Goal: Transaction & Acquisition: Purchase product/service

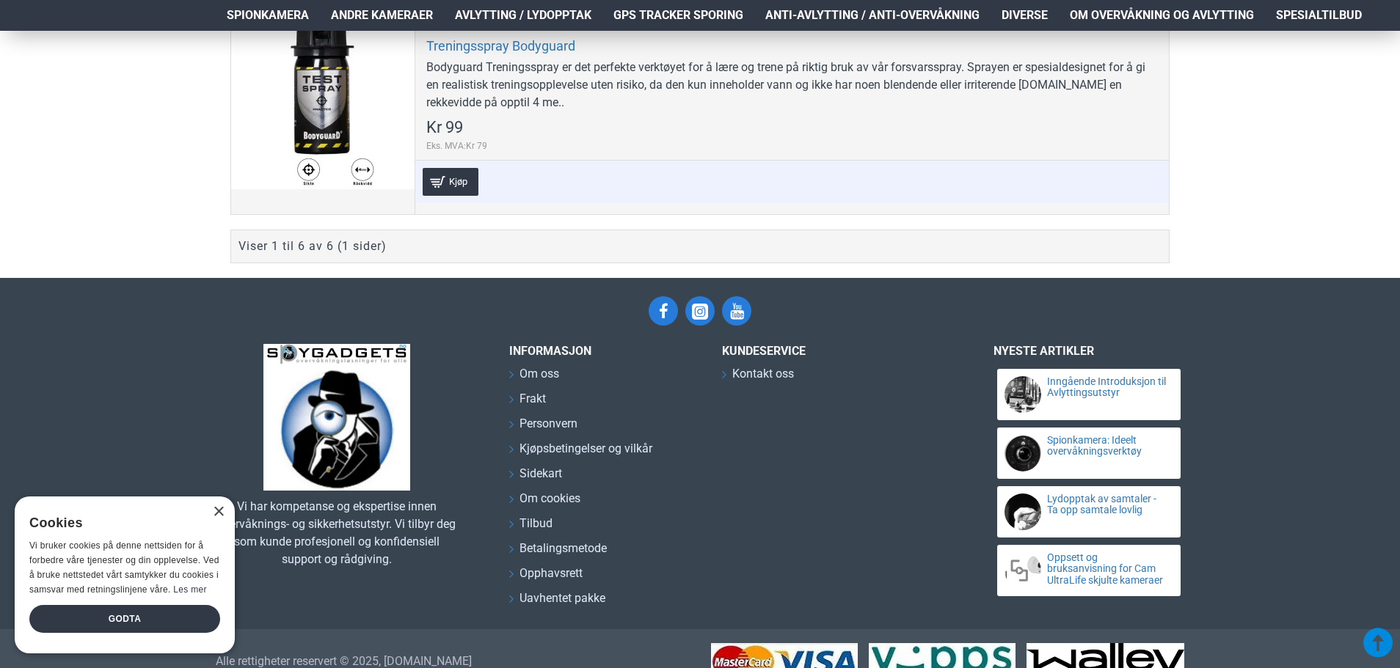
scroll to position [1611, 0]
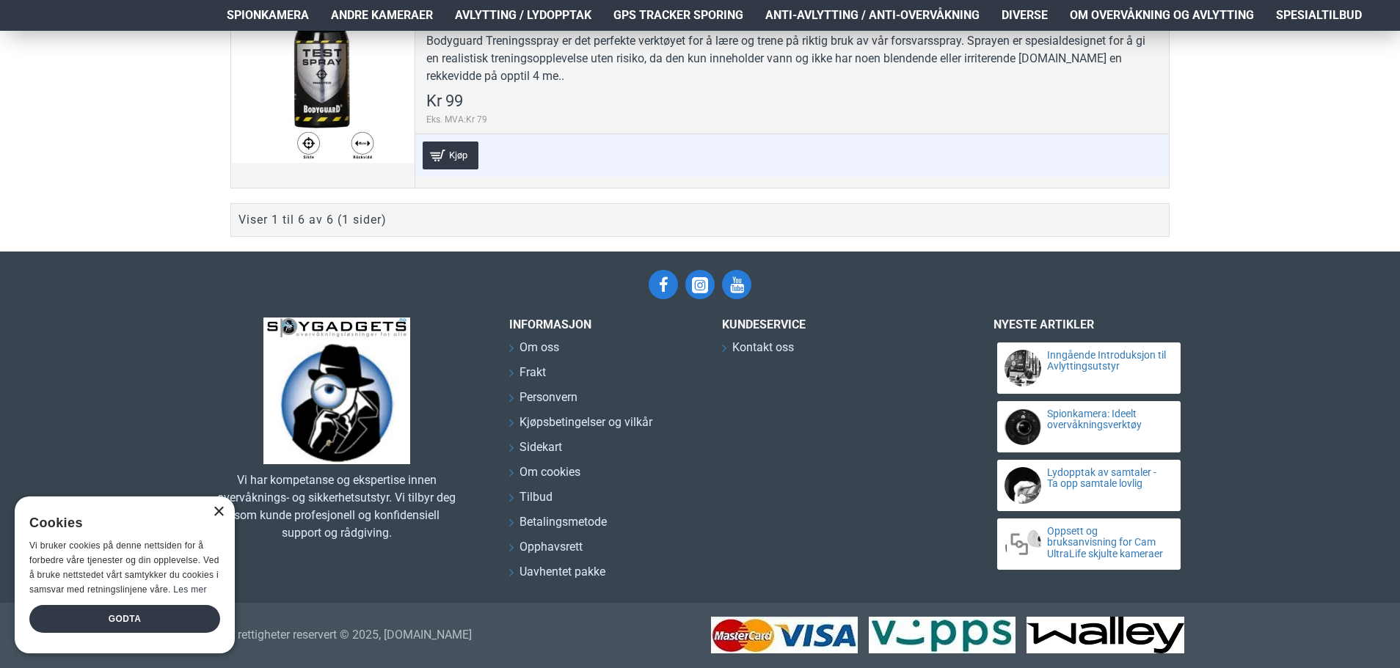
click at [213, 511] on div "×" at bounding box center [218, 512] width 11 height 11
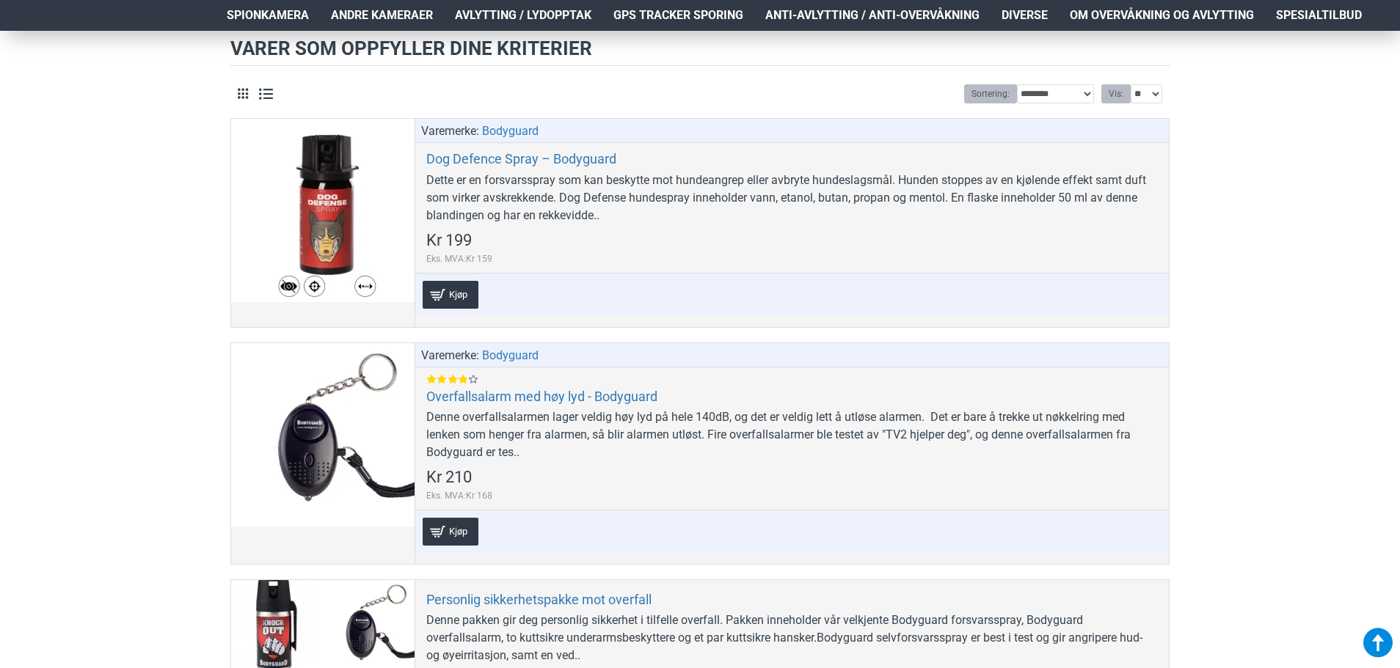
scroll to position [0, 0]
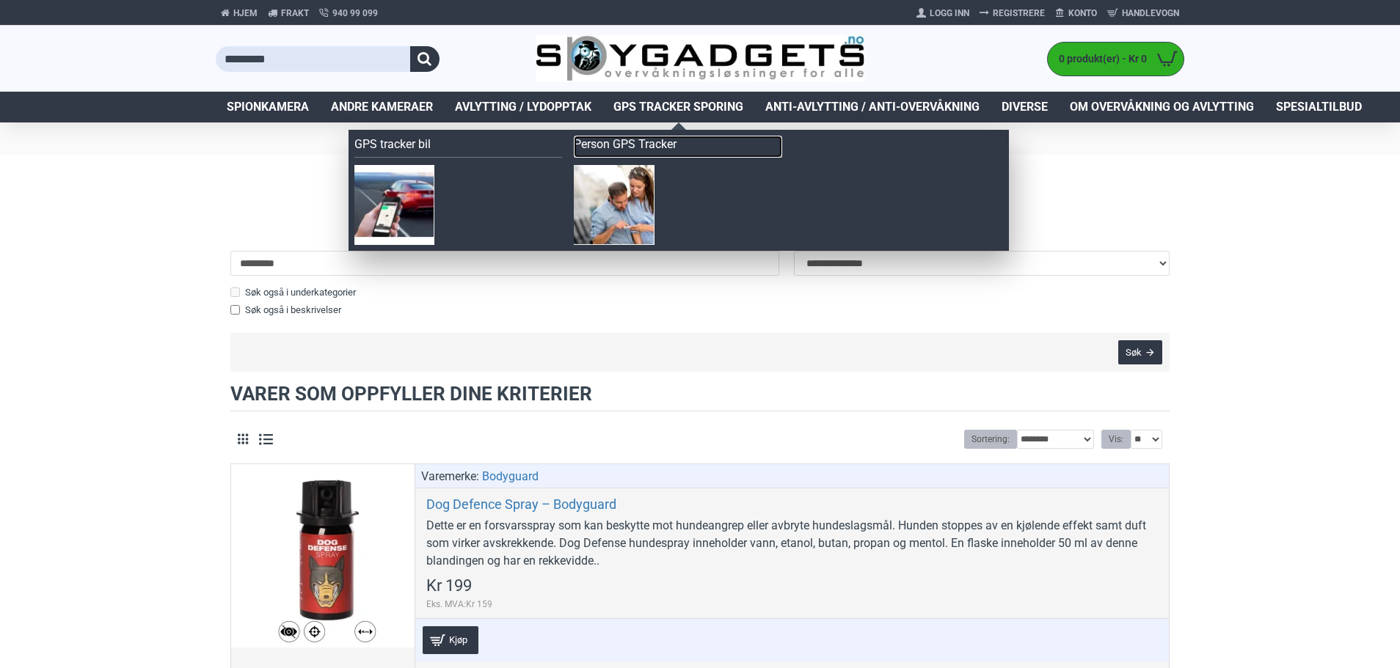
click at [658, 142] on link "Person GPS Tracker" at bounding box center [678, 147] width 208 height 22
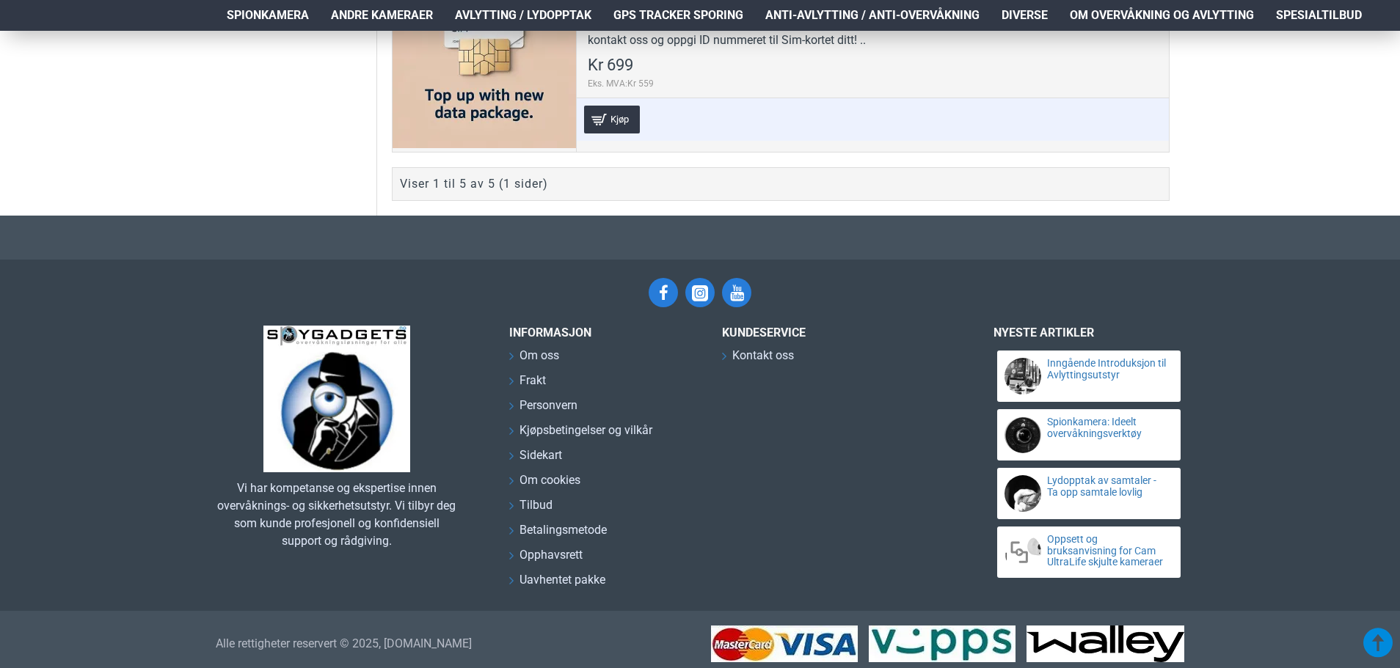
scroll to position [1426, 0]
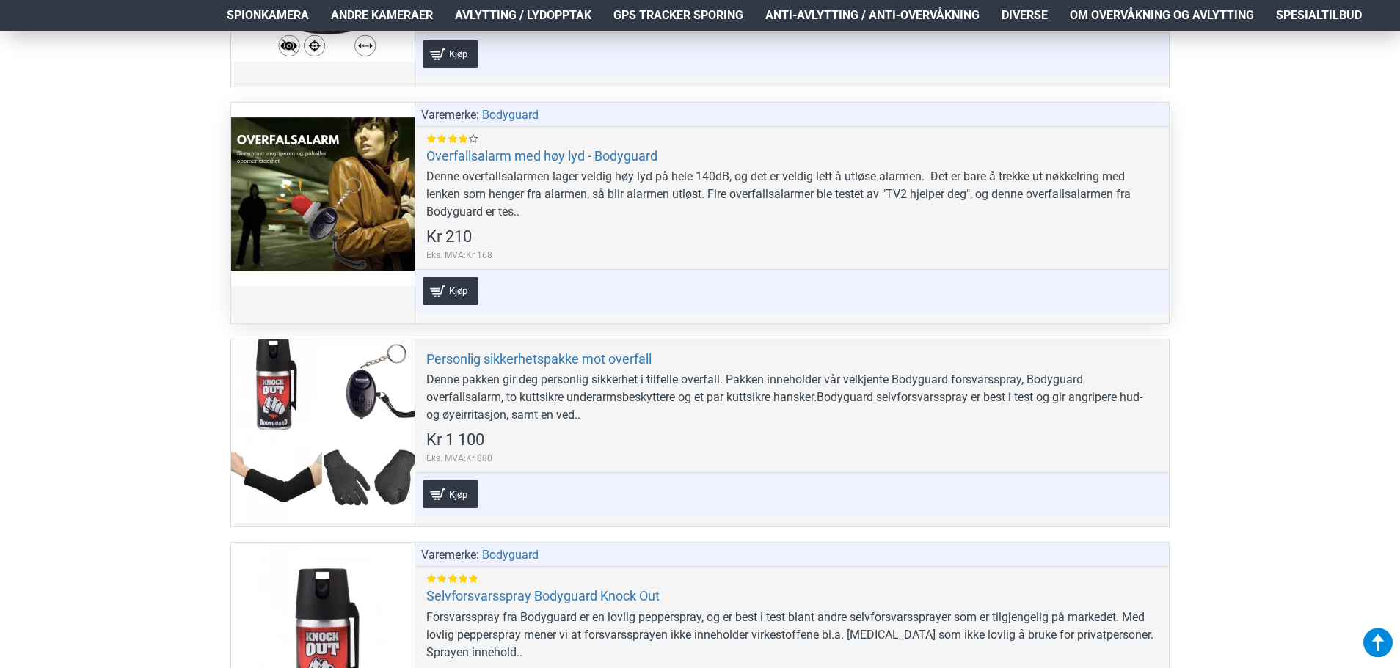
scroll to position [660, 0]
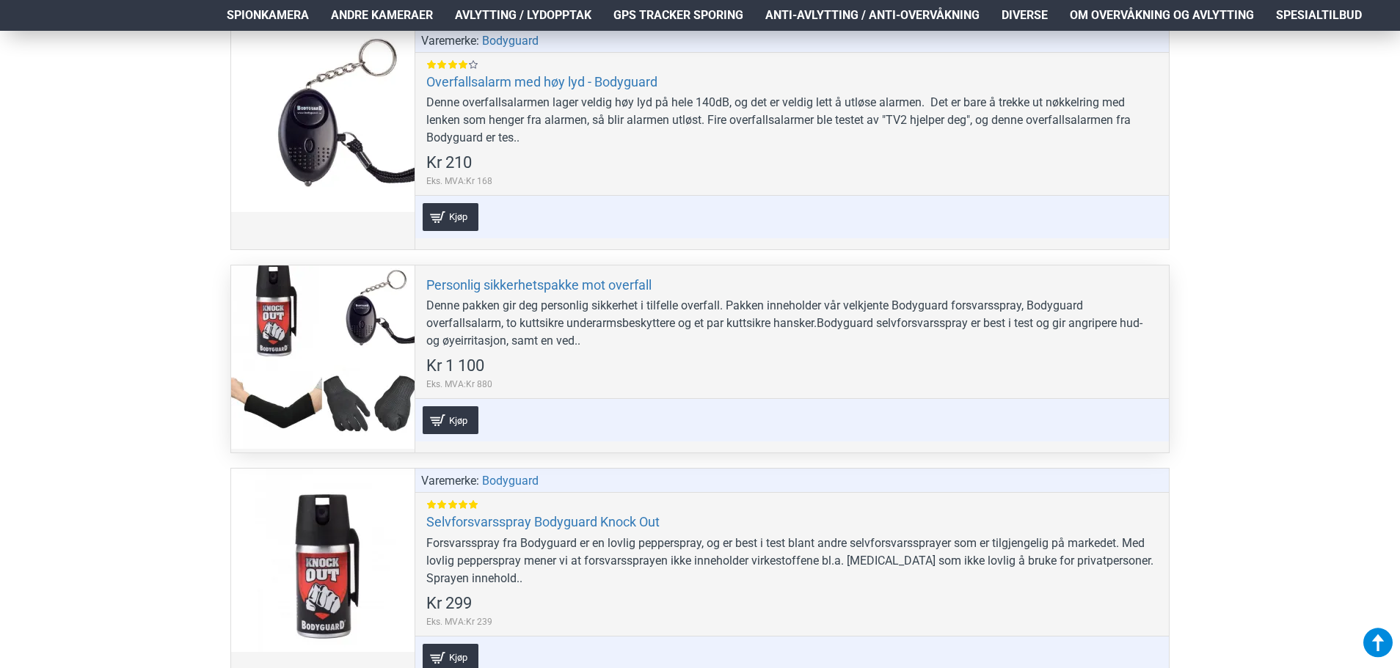
click at [339, 365] on div at bounding box center [322, 357] width 183 height 183
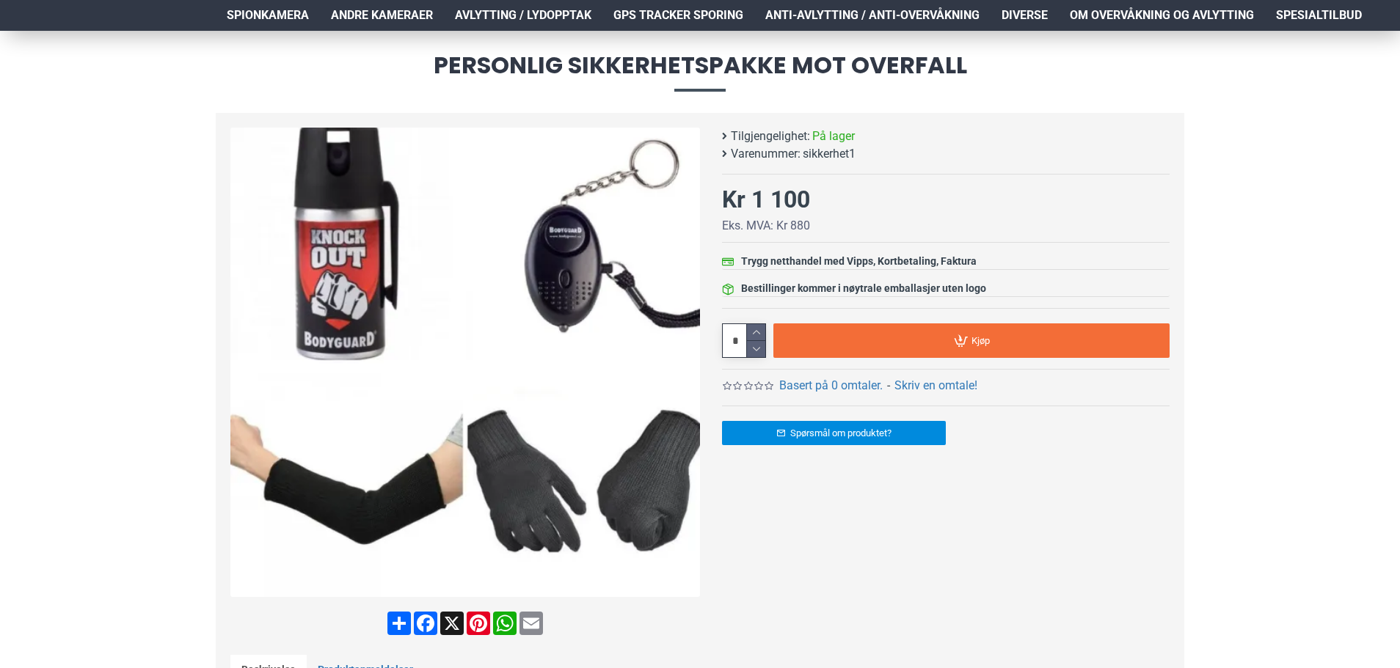
scroll to position [73, 0]
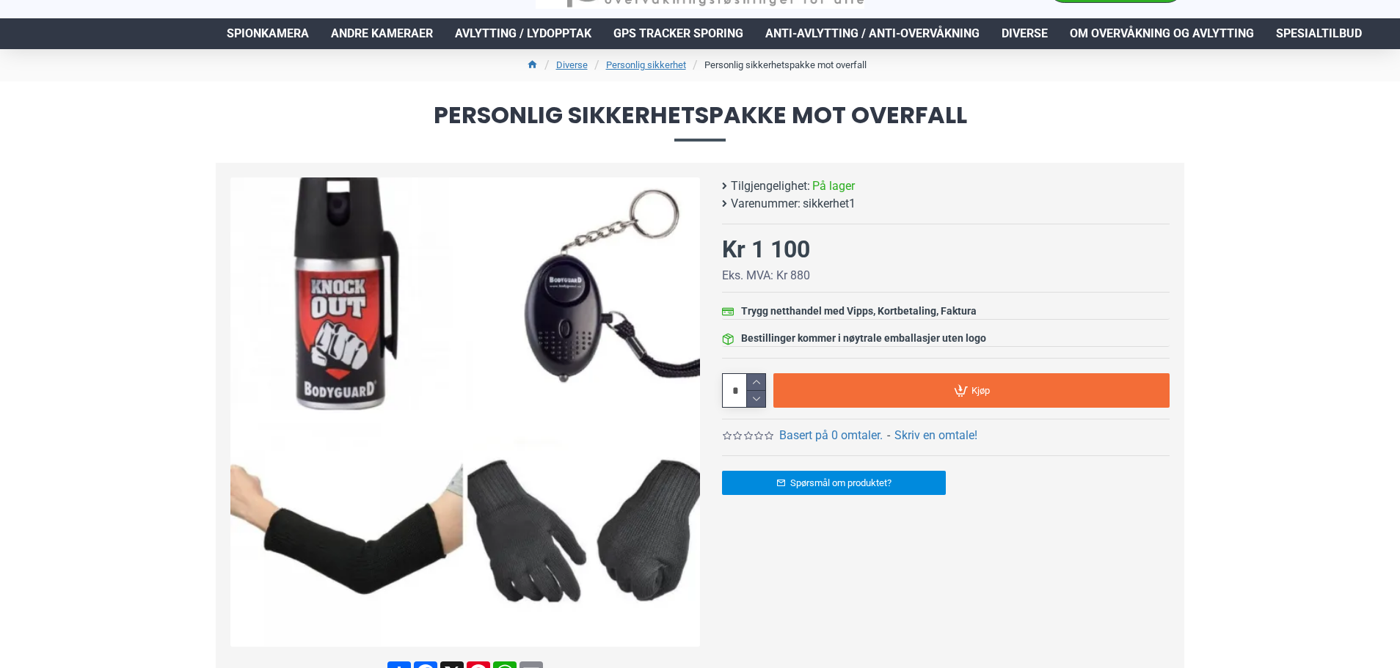
click at [571, 357] on img at bounding box center [465, 413] width 470 height 470
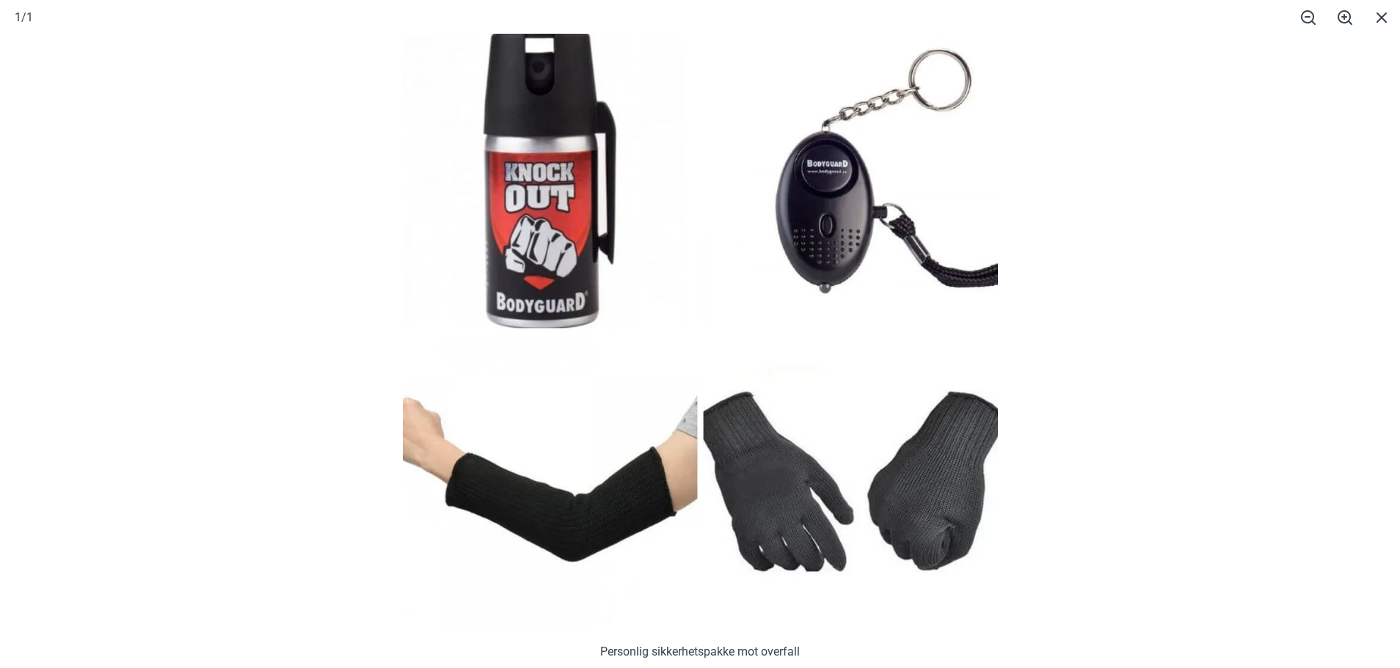
click at [830, 217] on img at bounding box center [700, 331] width 595 height 595
click at [842, 201] on img at bounding box center [700, 331] width 595 height 595
click at [856, 181] on img at bounding box center [700, 331] width 595 height 595
click at [1388, 11] on span at bounding box center [1381, 17] width 37 height 34
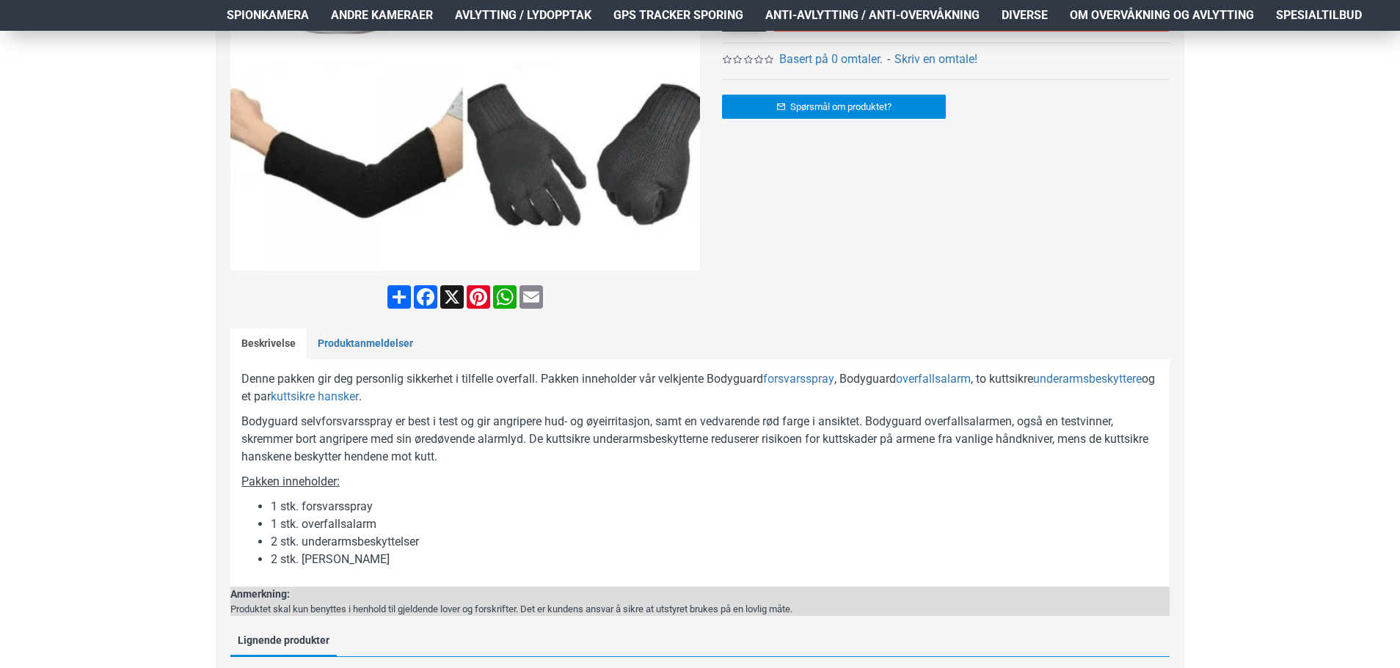
scroll to position [660, 0]
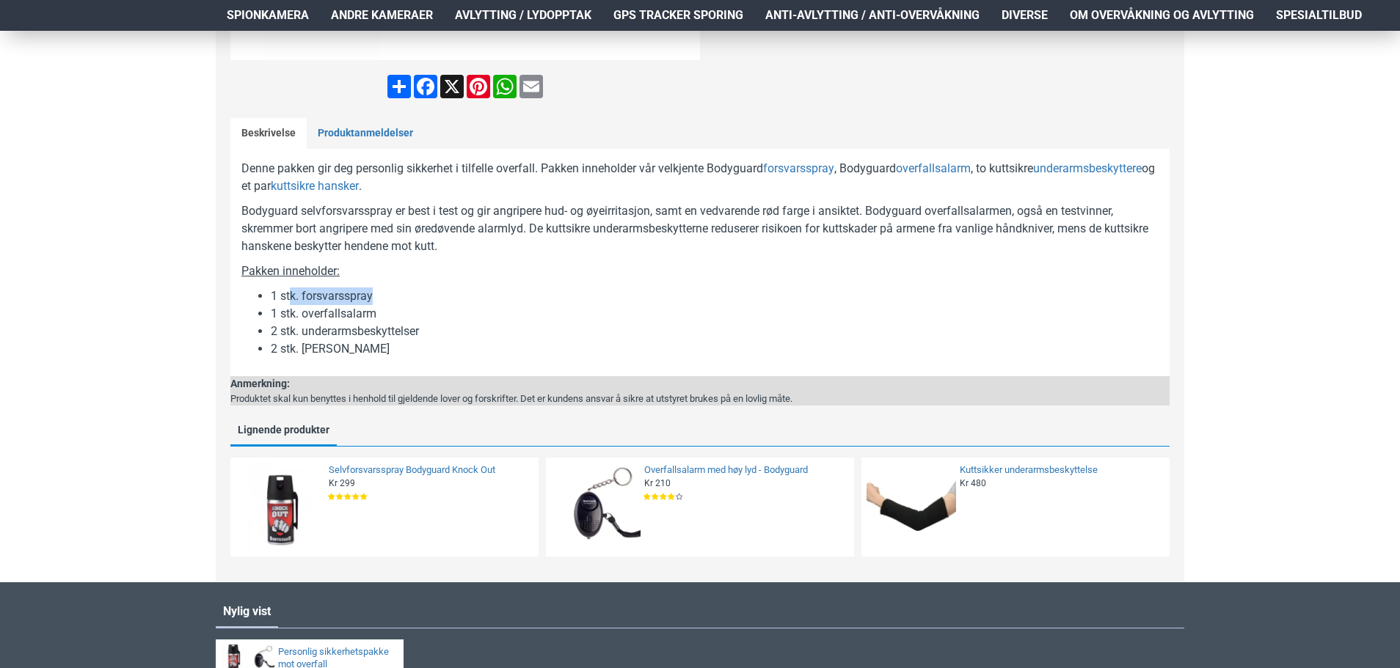
drag, startPoint x: 333, startPoint y: 292, endPoint x: 288, endPoint y: 294, distance: 44.8
click at [288, 294] on li "1 stk. forsvarsspray" at bounding box center [715, 297] width 888 height 18
drag, startPoint x: 290, startPoint y: 310, endPoint x: 384, endPoint y: 316, distance: 94.1
click at [379, 316] on li "1 stk. overfallsalarm" at bounding box center [715, 314] width 888 height 18
drag, startPoint x: 366, startPoint y: 334, endPoint x: 302, endPoint y: 330, distance: 64.7
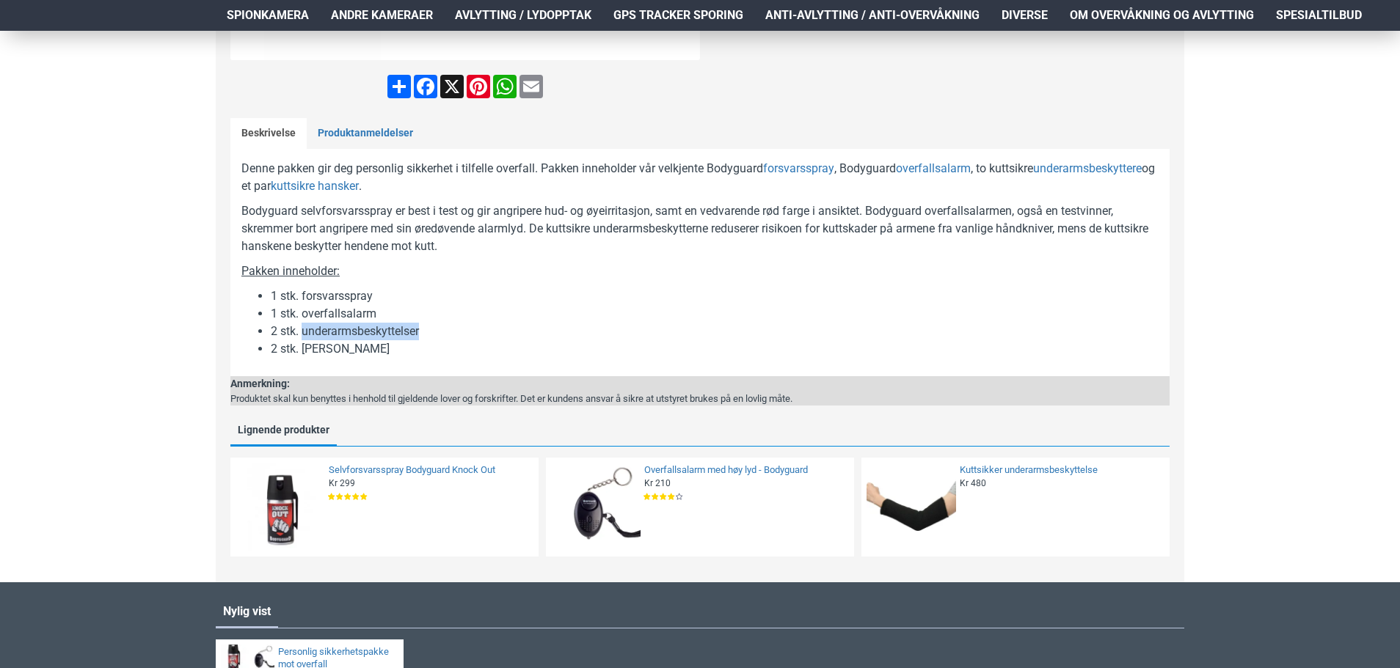
click at [302, 330] on li "2 stk. underarmsbeskyttelser" at bounding box center [715, 332] width 888 height 18
drag, startPoint x: 313, startPoint y: 353, endPoint x: 420, endPoint y: 355, distance: 107.9
click at [410, 357] on li "2 stk. kuttsikker hanske" at bounding box center [715, 349] width 888 height 18
click at [420, 355] on li "2 stk. kuttsikker hanske" at bounding box center [715, 349] width 888 height 18
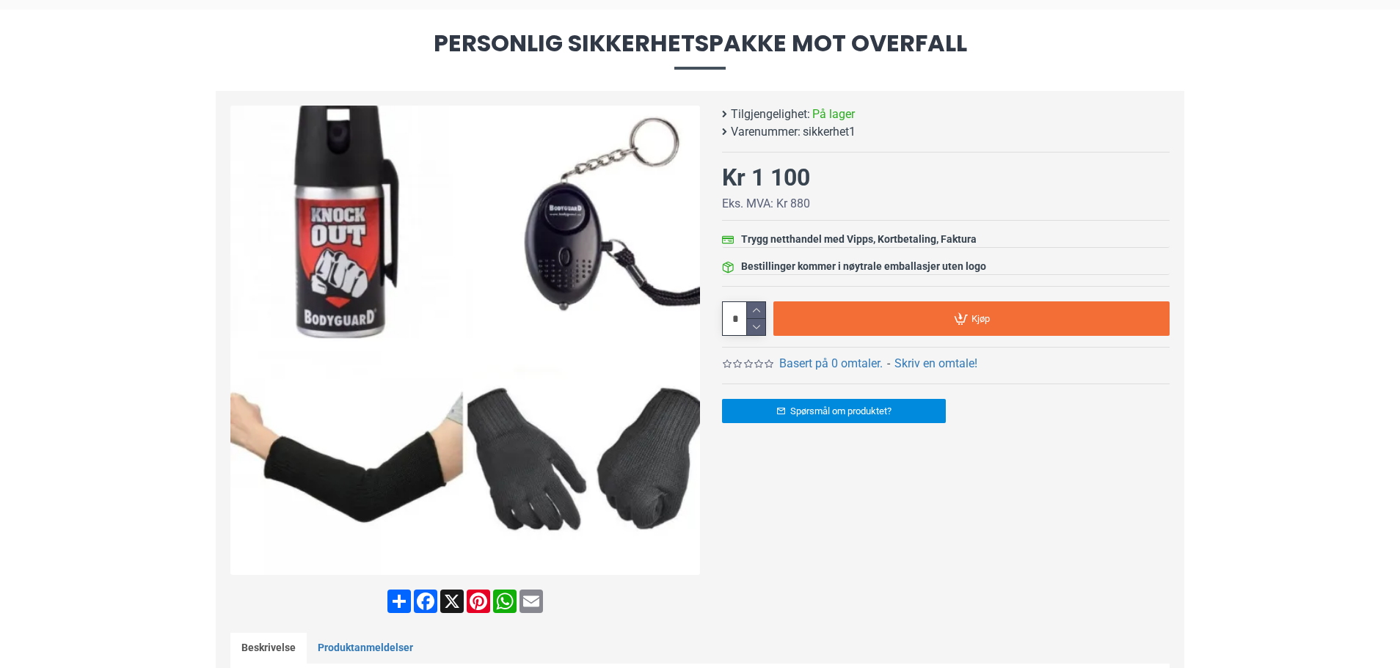
scroll to position [73, 0]
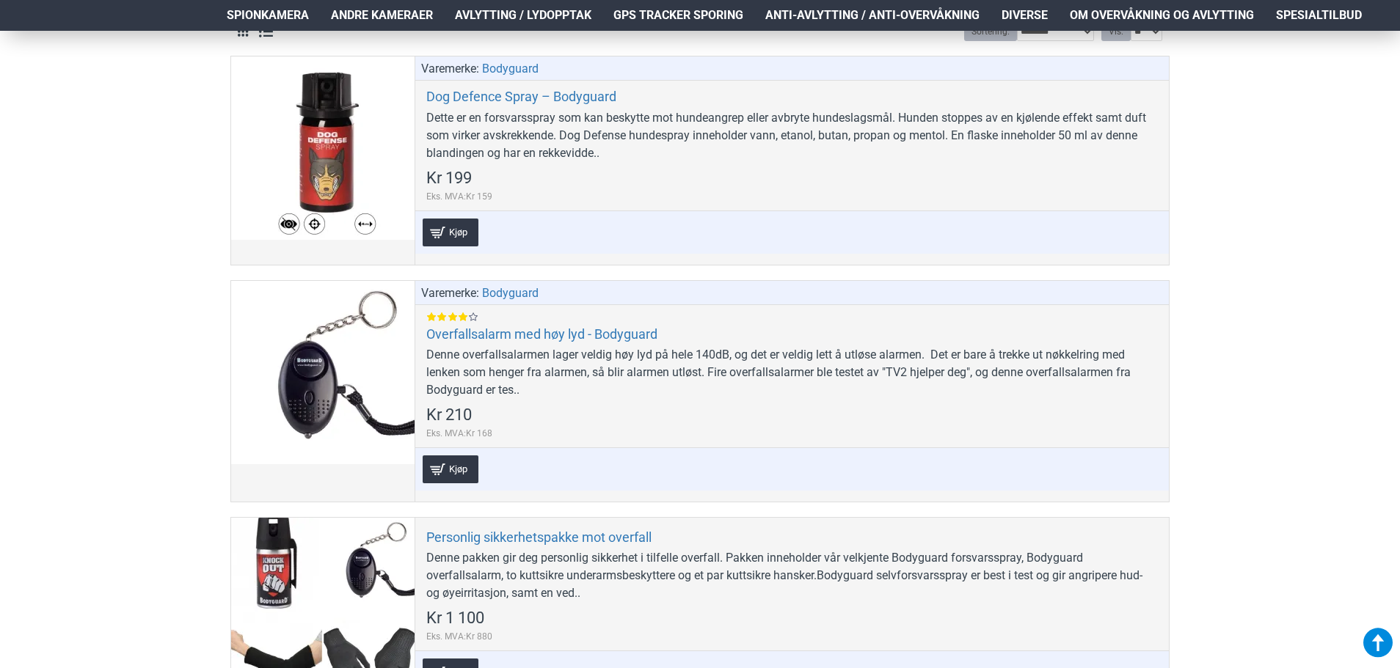
scroll to position [349, 0]
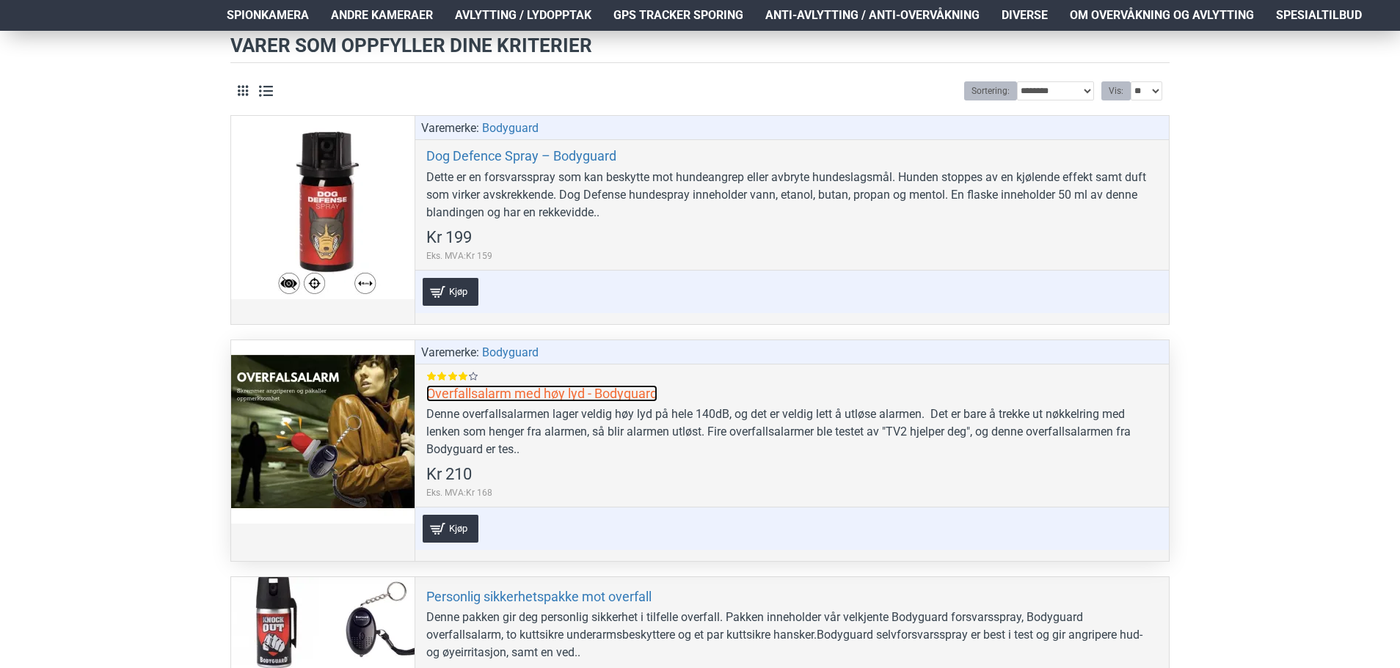
click at [492, 397] on link "Overfallsalarm med høy lyd - Bodyguard" at bounding box center [541, 393] width 231 height 17
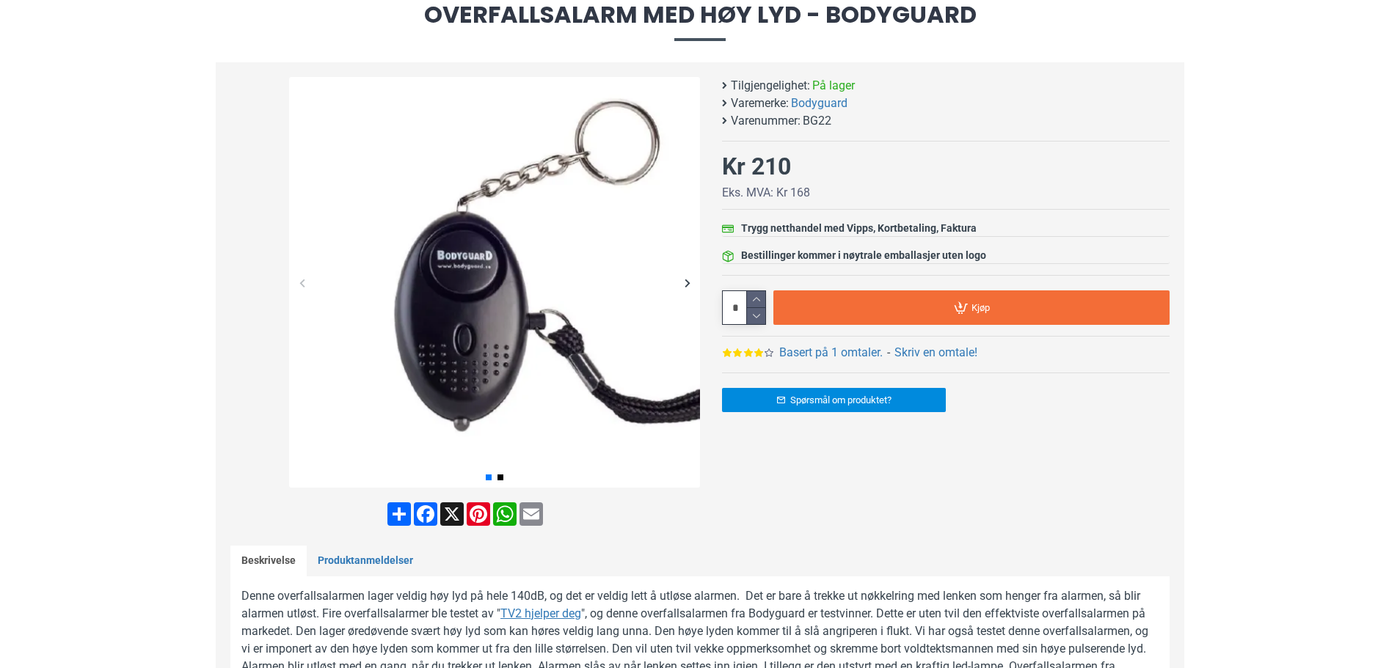
scroll to position [220, 0]
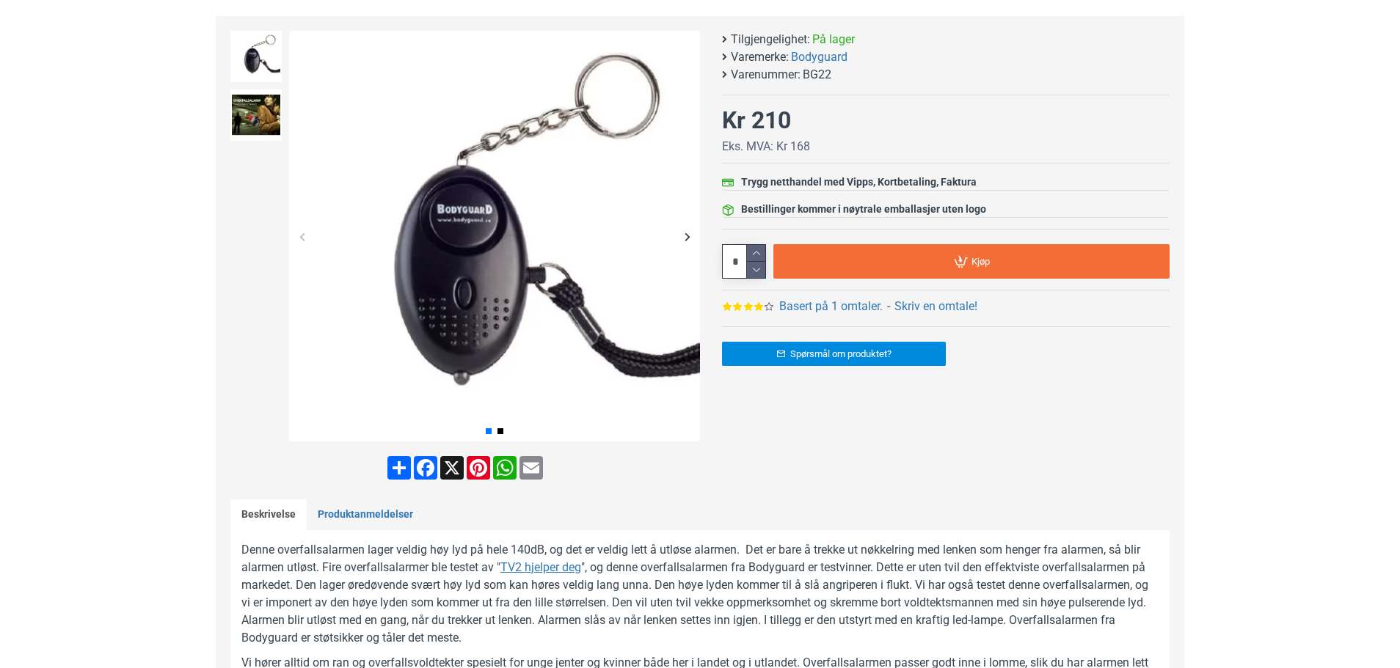
click at [689, 233] on div "Next slide" at bounding box center [687, 237] width 26 height 26
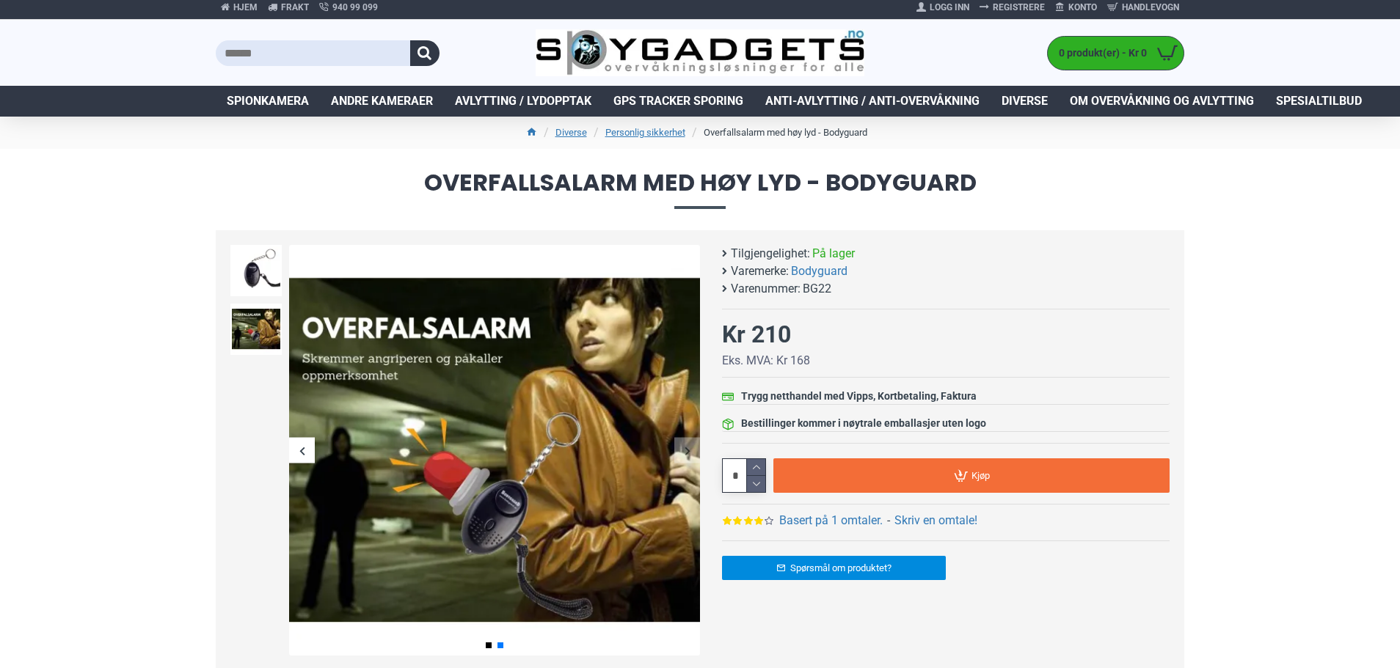
scroll to position [0, 0]
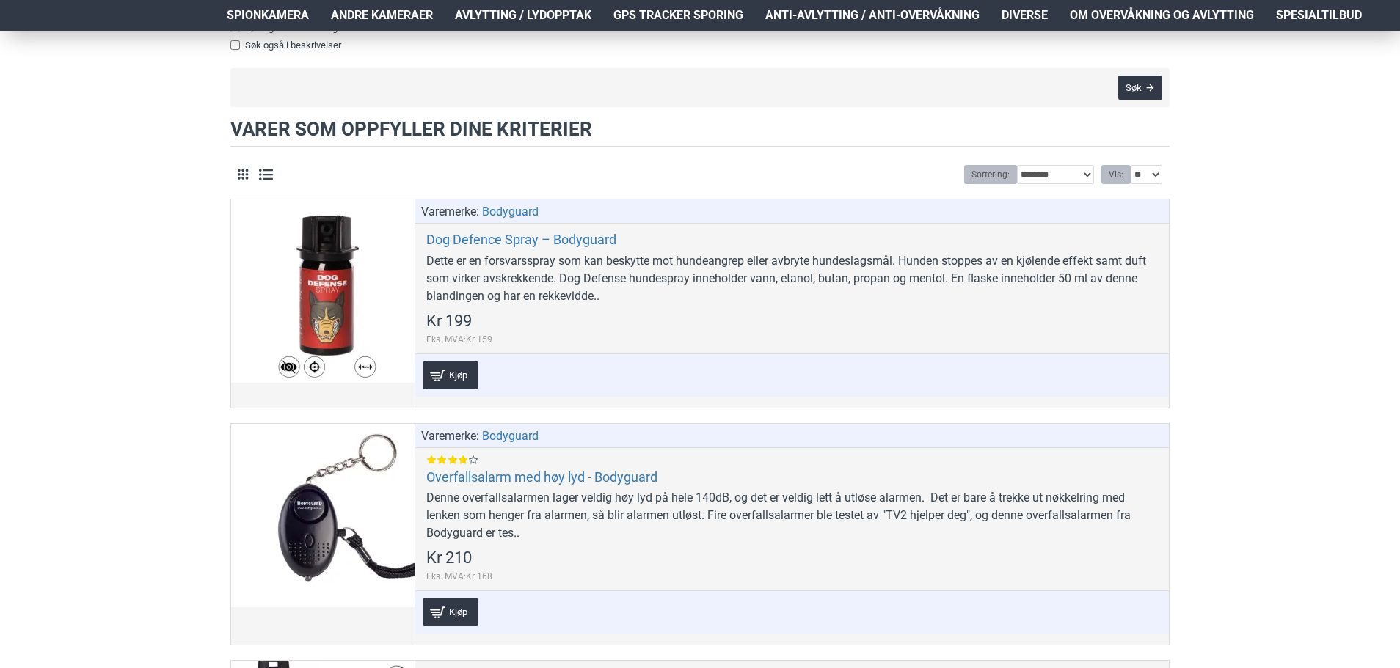
scroll to position [203, 0]
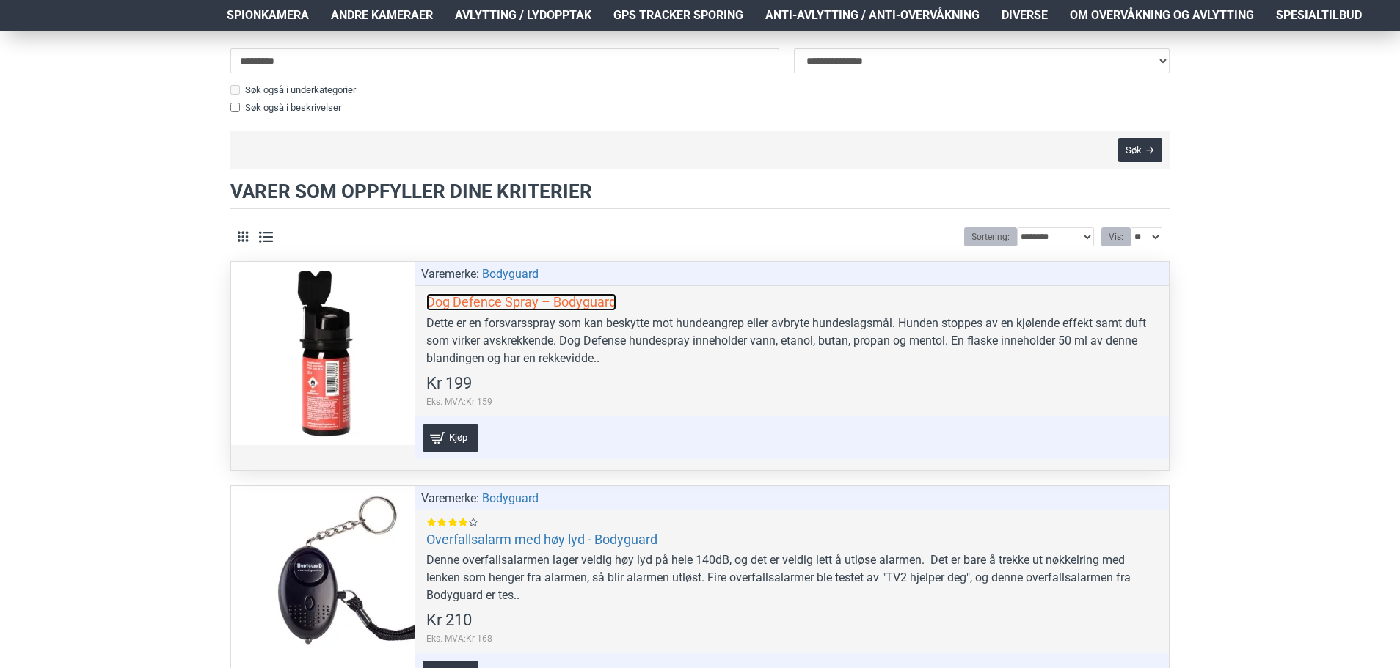
click at [524, 302] on link "Dog Defence Spray – Bodyguard" at bounding box center [521, 302] width 190 height 17
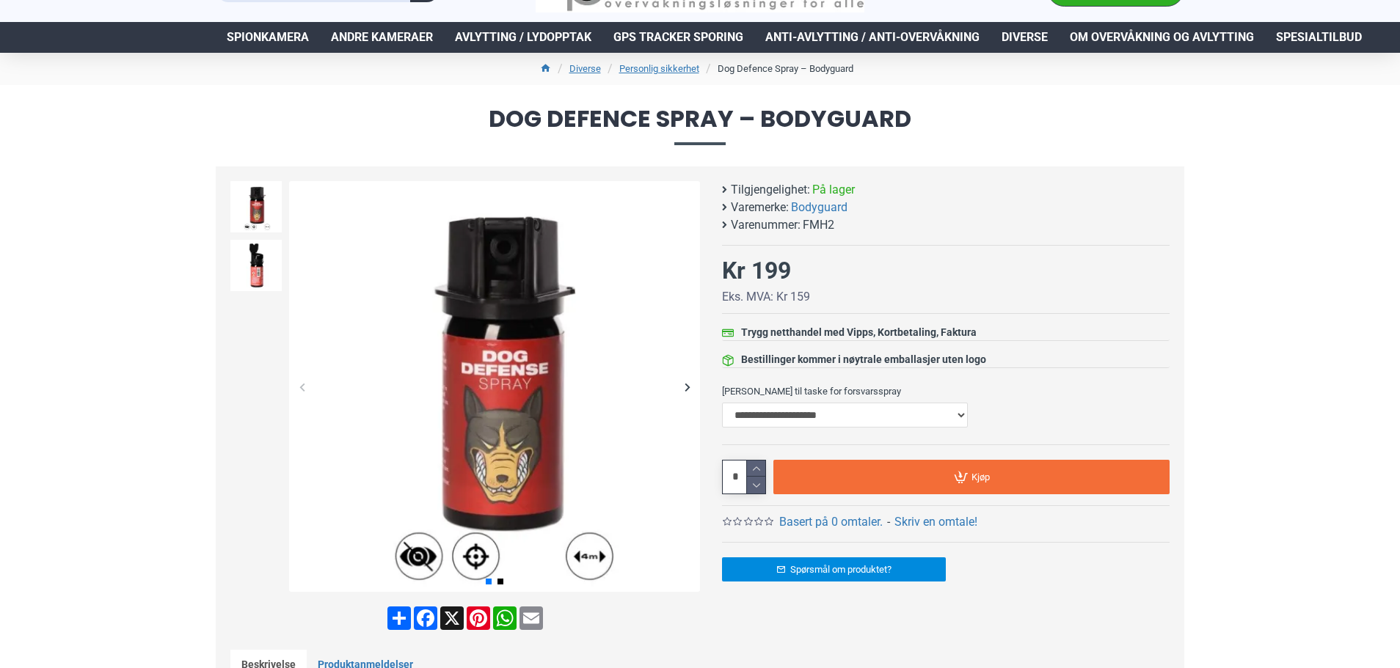
scroll to position [73, 0]
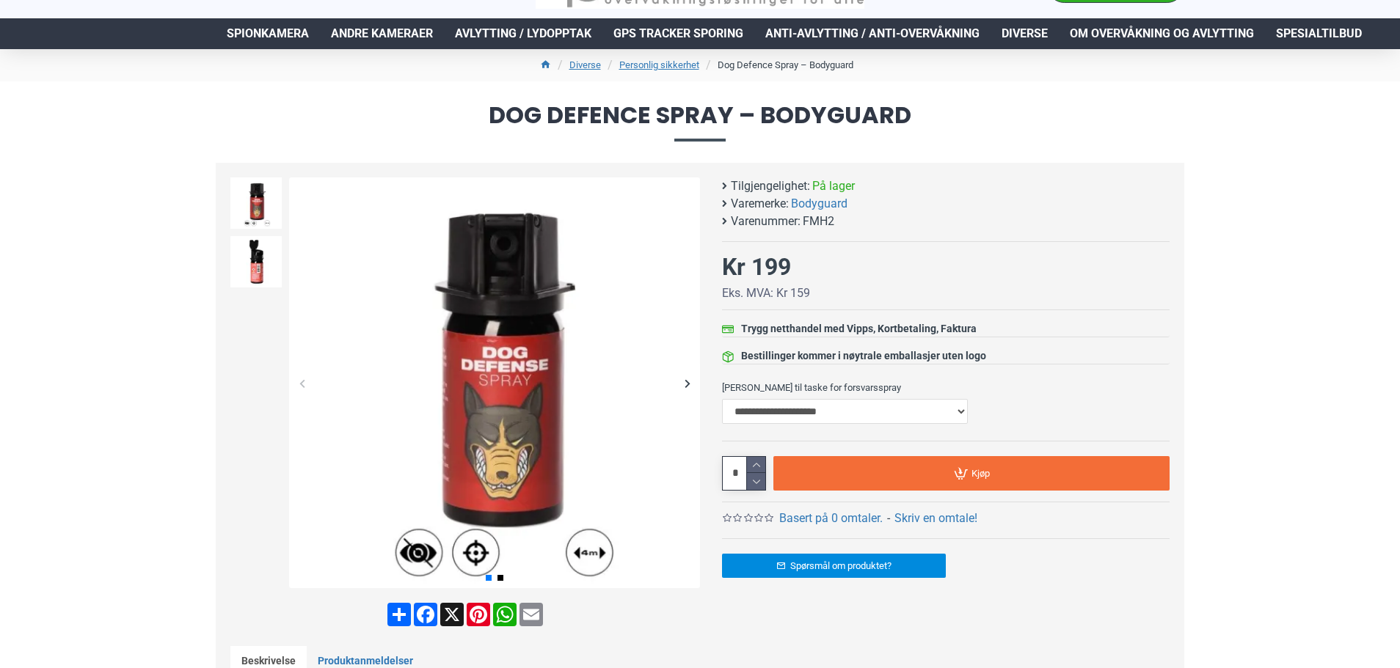
click at [725, 203] on li "Varemerke: Bodyguard" at bounding box center [942, 204] width 440 height 18
click at [723, 203] on li "Varemerke: Bodyguard" at bounding box center [942, 204] width 440 height 18
drag, startPoint x: 729, startPoint y: 203, endPoint x: 783, endPoint y: 208, distance: 53.8
click at [783, 208] on li "Varemerke: Bodyguard" at bounding box center [942, 204] width 440 height 18
click at [899, 254] on div "Dog Defence Spray – Bodyguard Tilgjengelighet: På lager Varemerke: Bodyguard Va…" at bounding box center [946, 358] width 448 height 361
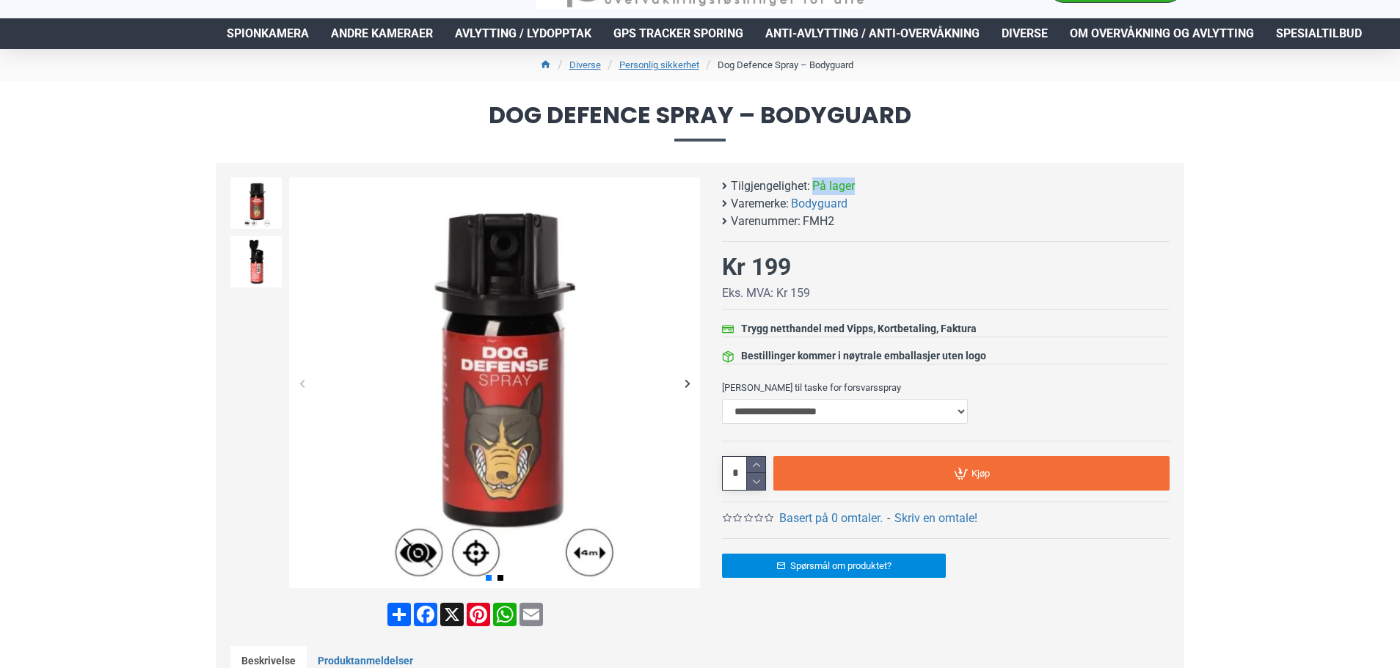
drag, startPoint x: 858, startPoint y: 182, endPoint x: 812, endPoint y: 183, distance: 46.2
click at [814, 183] on li "Tilgjengelighet: På lager" at bounding box center [942, 187] width 440 height 18
click at [812, 183] on span "På lager" at bounding box center [833, 187] width 43 height 18
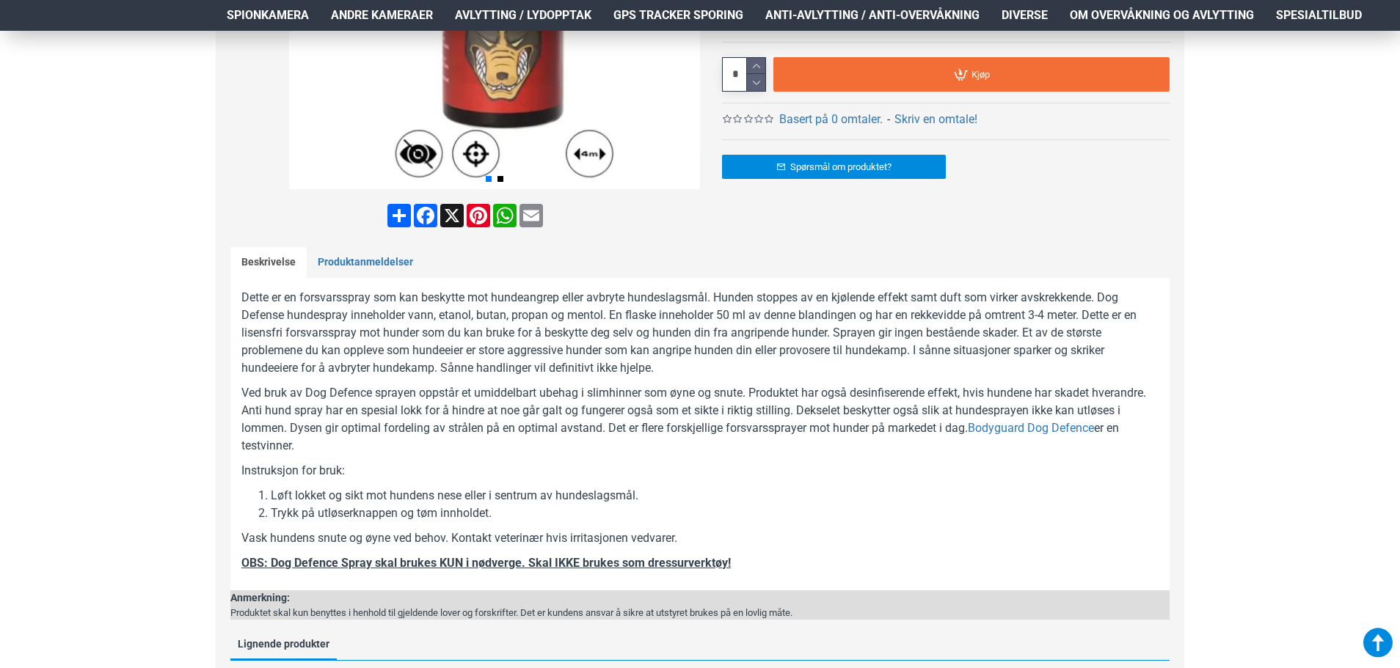
scroll to position [440, 0]
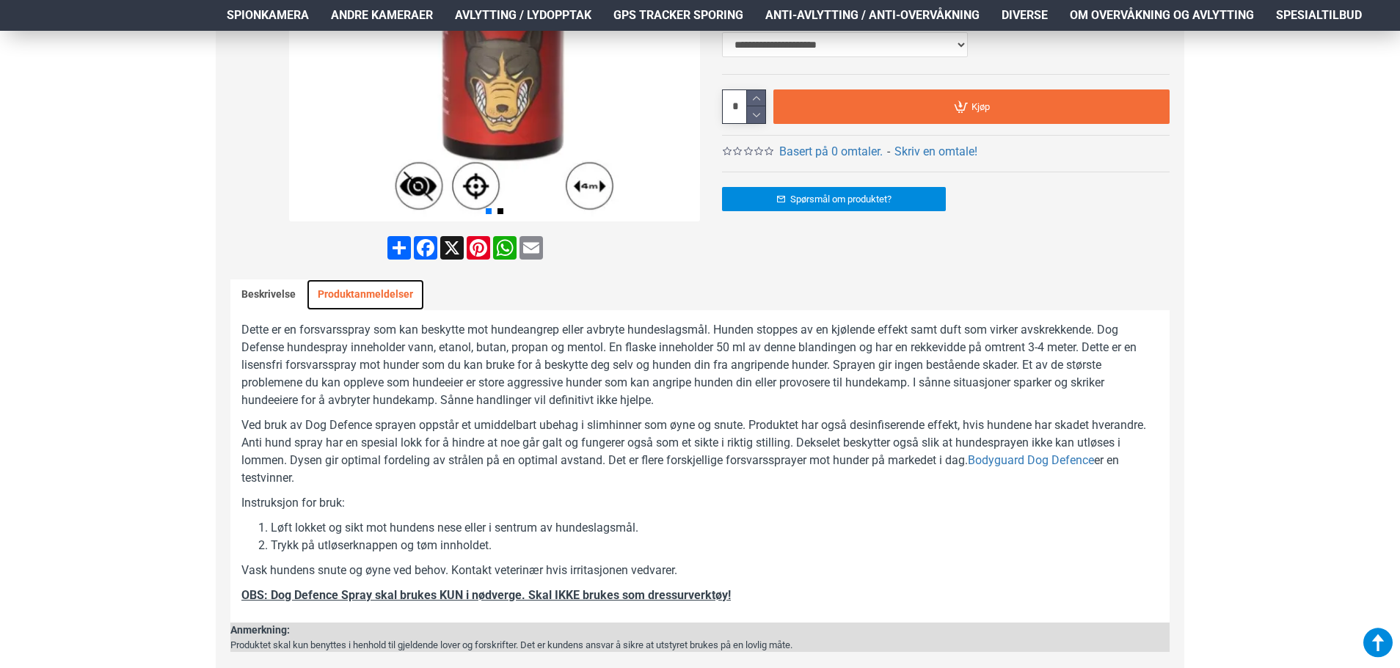
click at [390, 301] on link "Produktanmeldelser" at bounding box center [365, 295] width 117 height 31
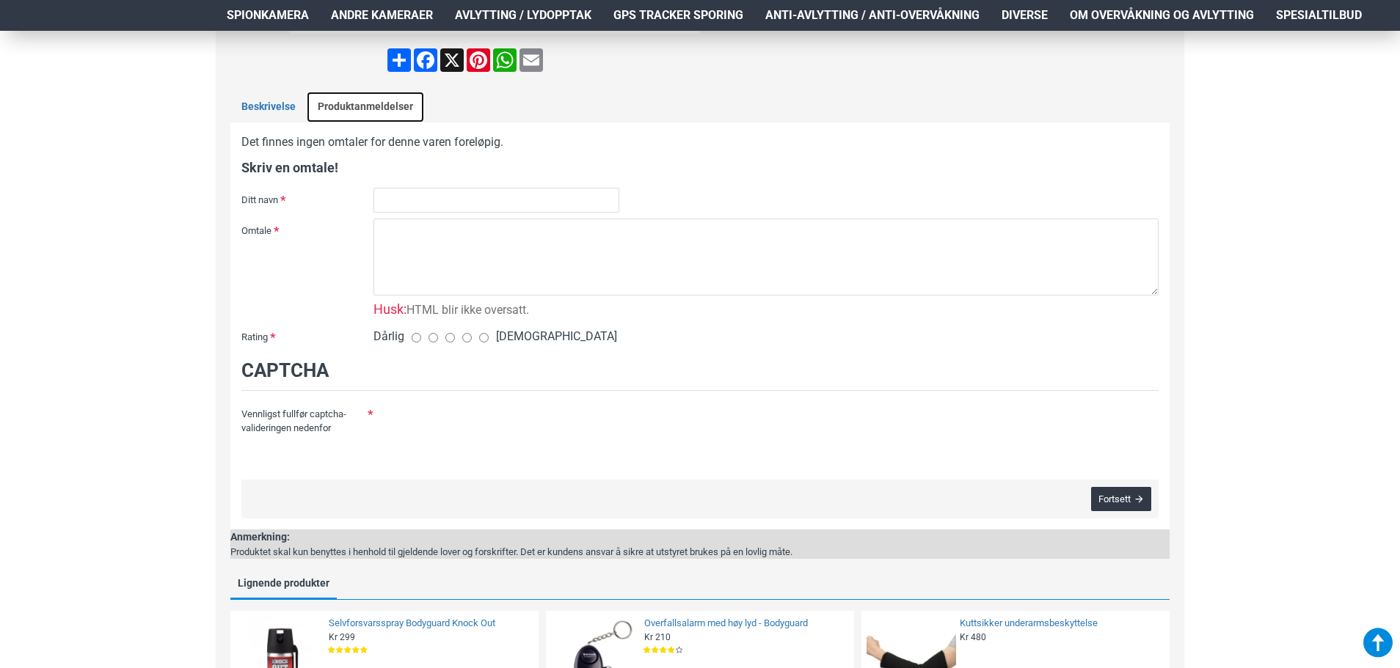
scroll to position [587, 0]
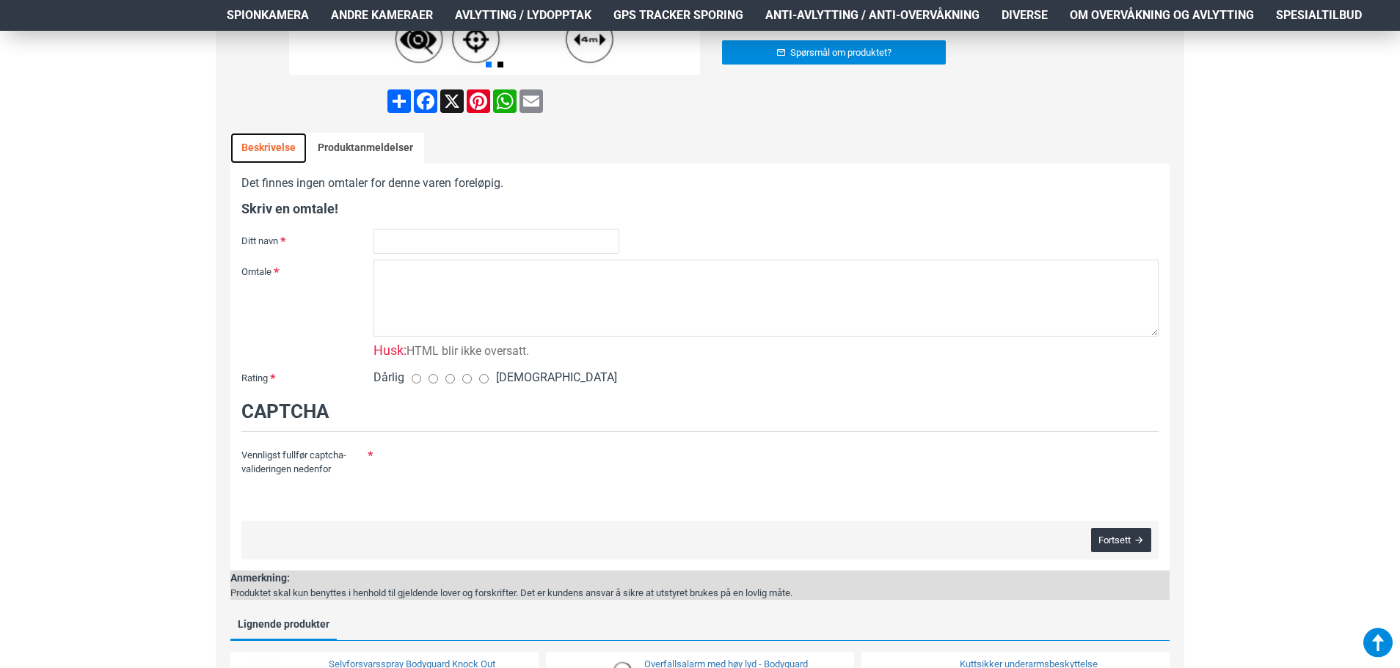
click at [277, 149] on link "Beskrivelse" at bounding box center [268, 148] width 76 height 31
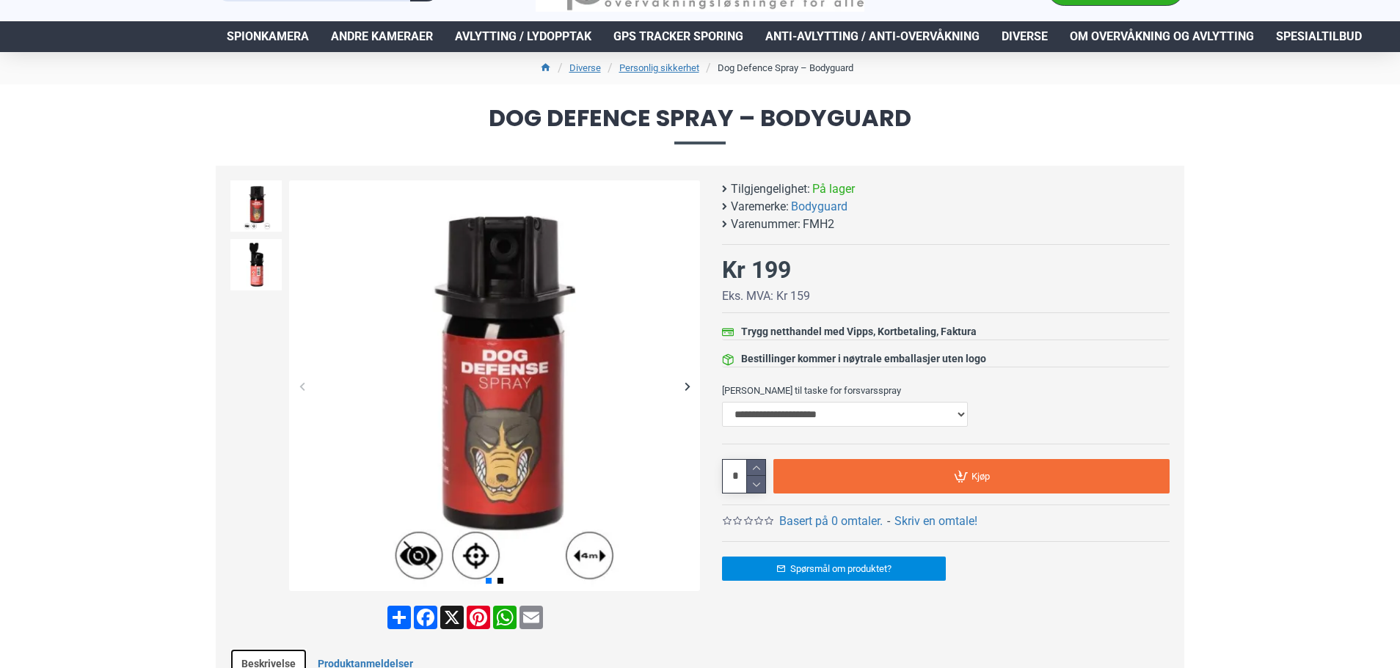
scroll to position [73, 0]
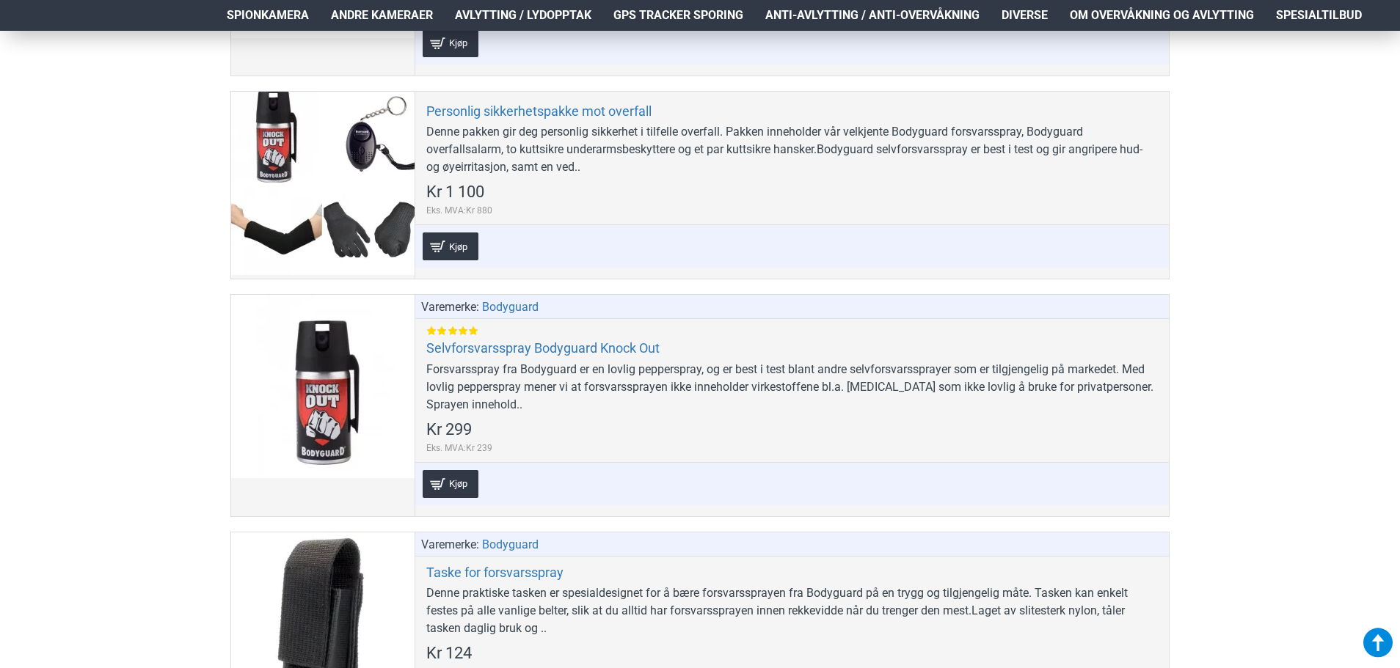
scroll to position [868, 0]
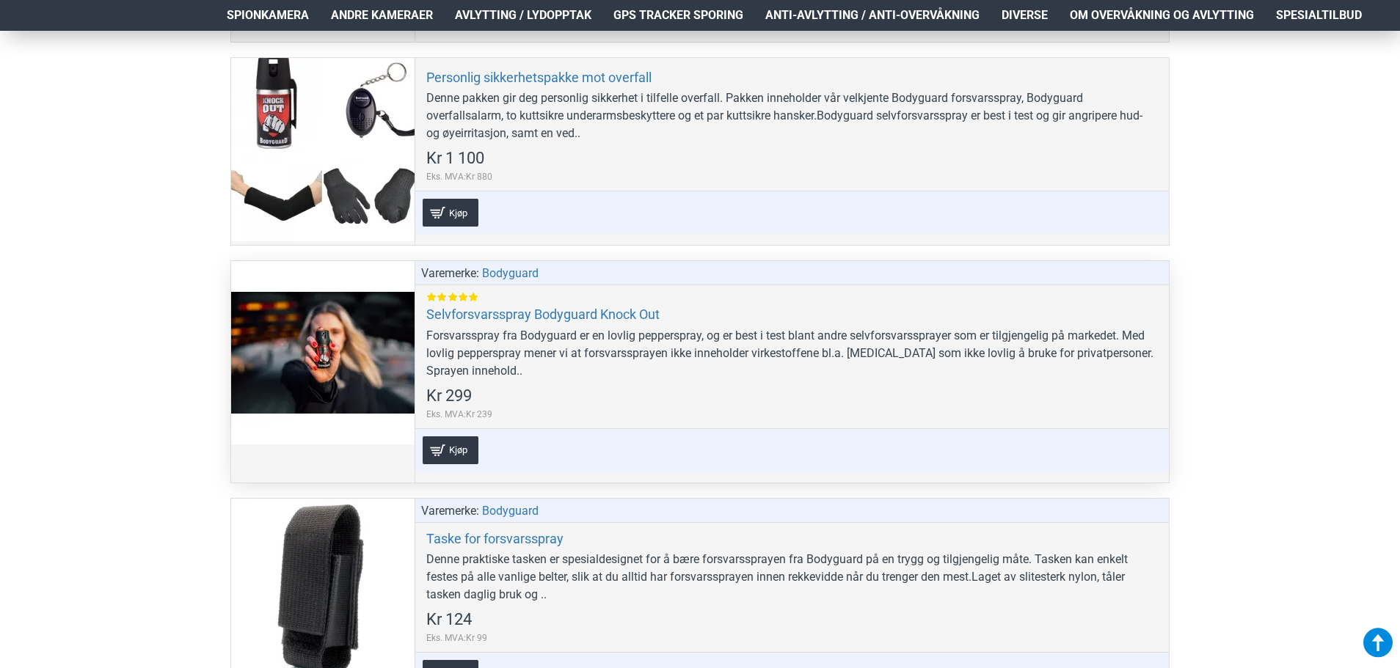
click at [351, 340] on div at bounding box center [322, 352] width 183 height 183
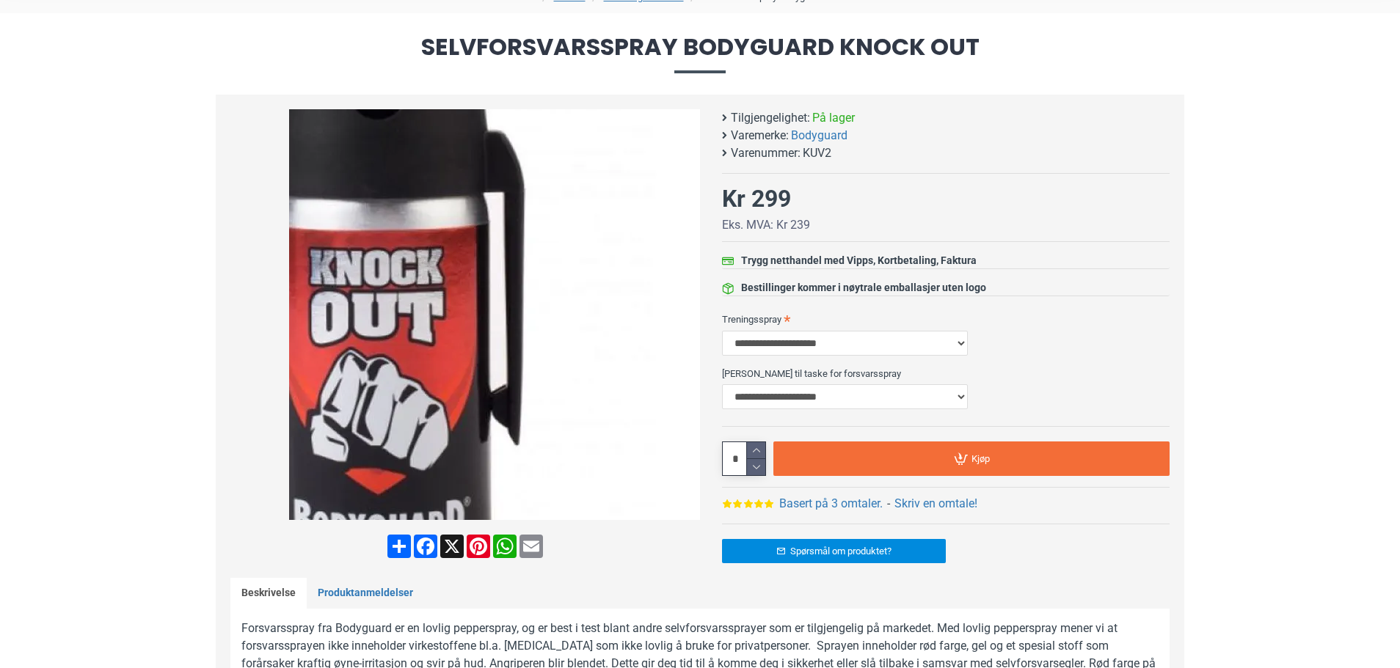
scroll to position [147, 0]
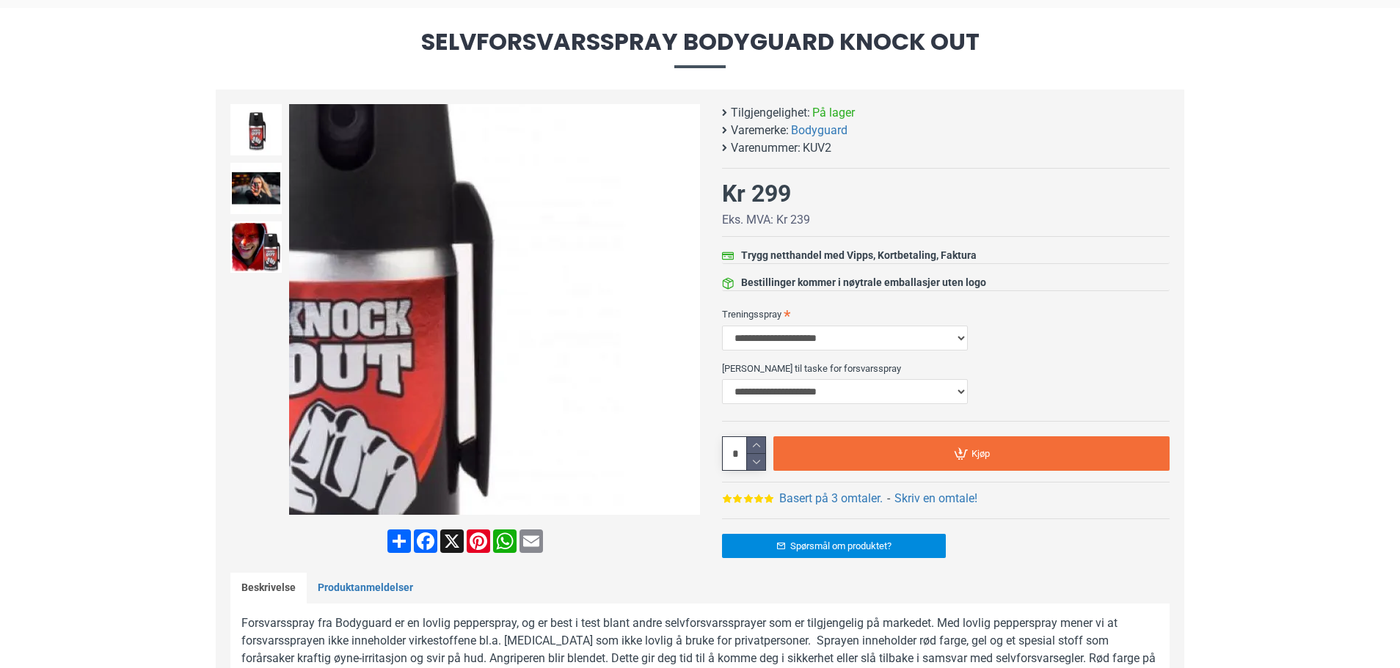
click at [685, 310] on div "Next slide" at bounding box center [687, 310] width 26 height 26
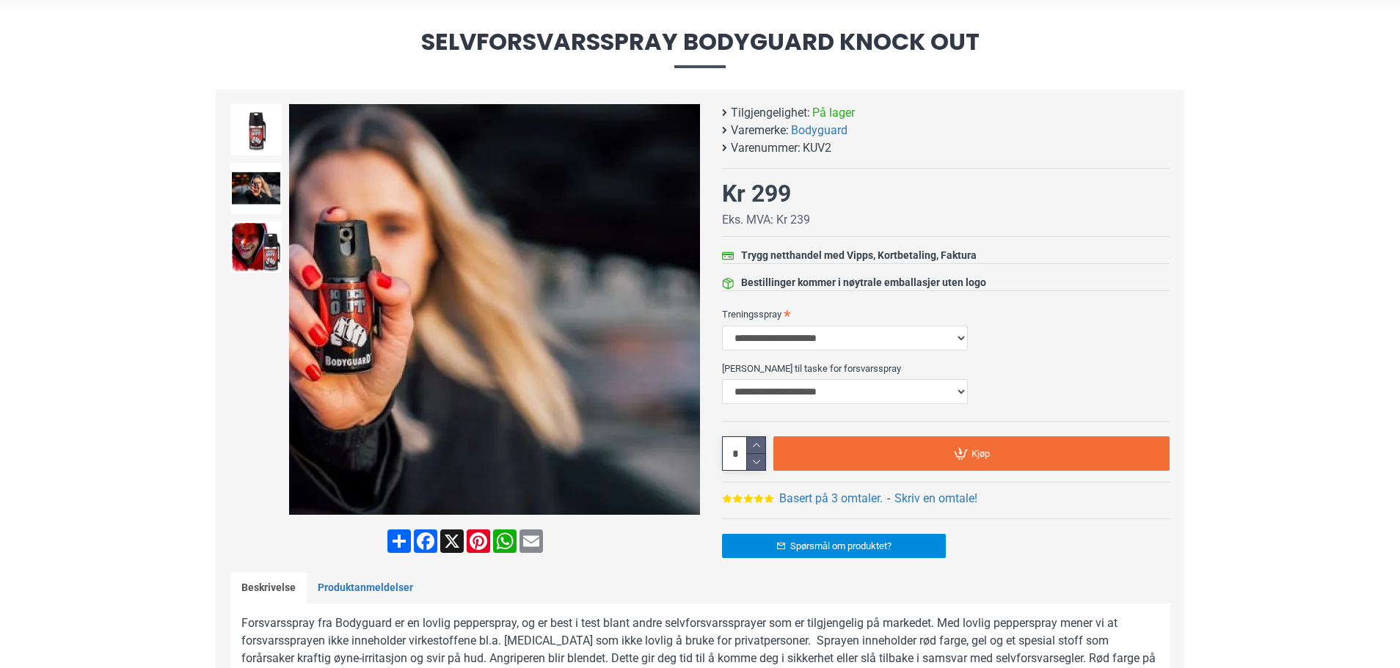
click at [688, 309] on div "Next slide" at bounding box center [687, 310] width 26 height 26
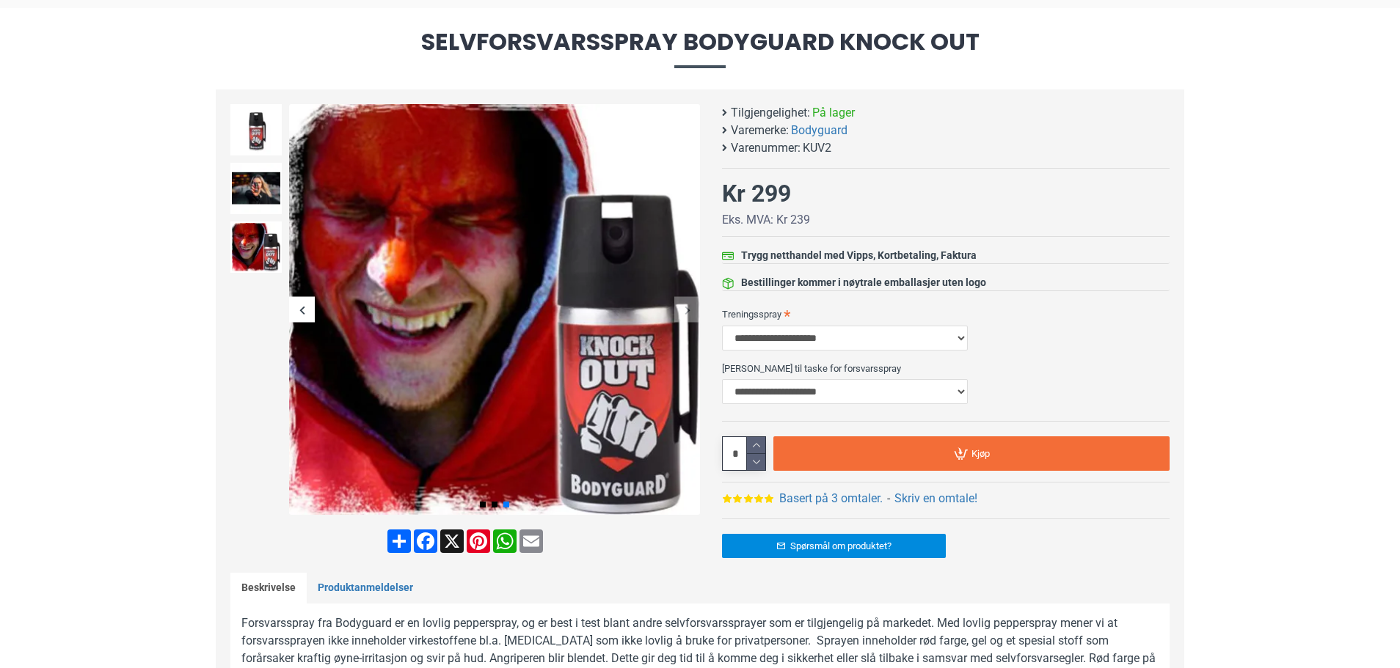
click at [680, 308] on div "Next slide" at bounding box center [687, 310] width 26 height 26
click at [677, 308] on div "Next slide" at bounding box center [687, 310] width 26 height 26
click at [245, 211] on img at bounding box center [255, 188] width 51 height 51
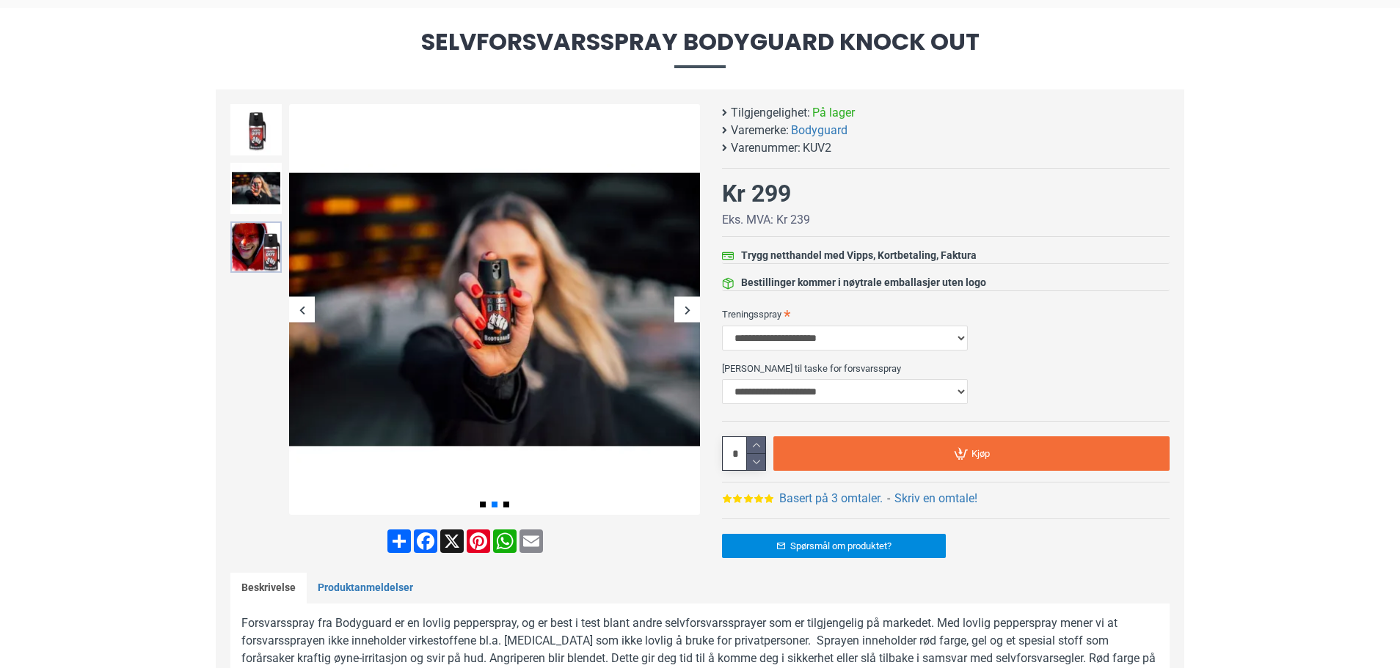
click at [236, 245] on img at bounding box center [255, 247] width 51 height 51
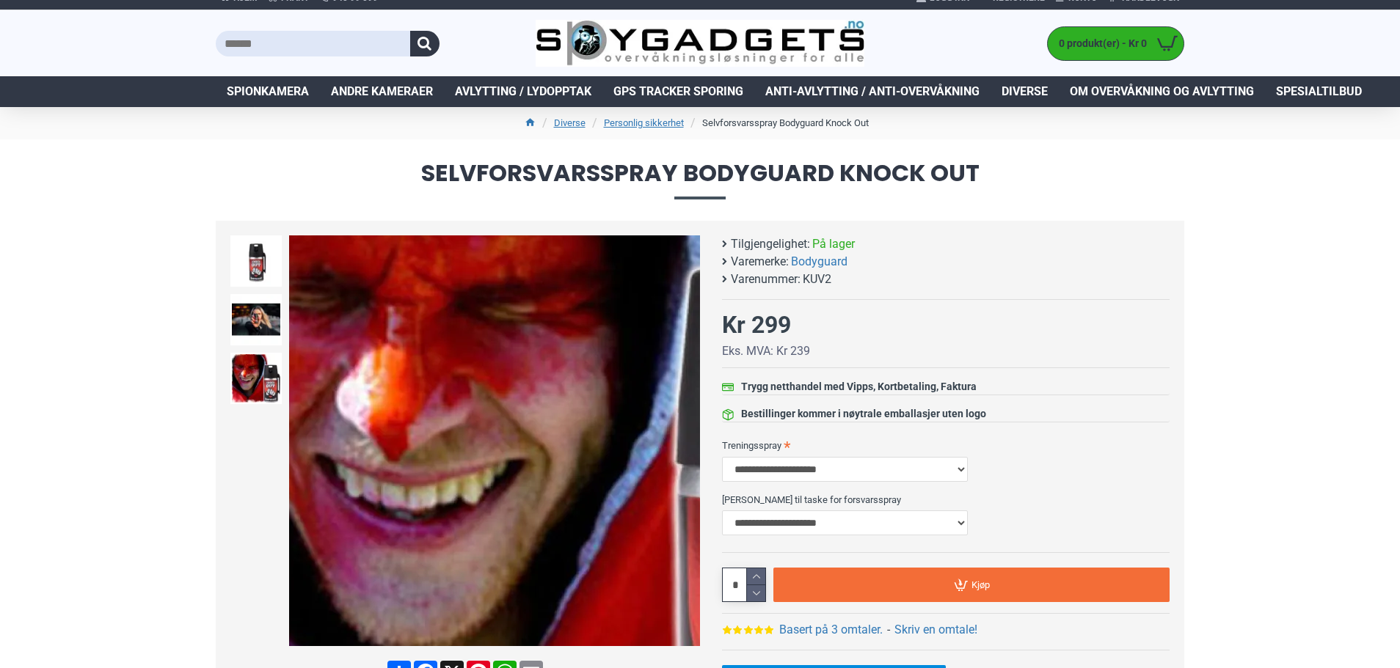
scroll to position [0, 0]
